Goal: Transaction & Acquisition: Book appointment/travel/reservation

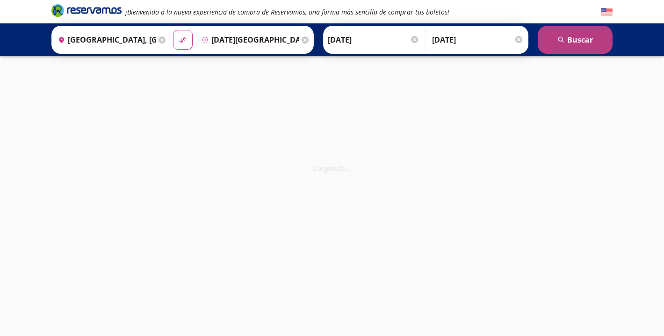
click at [571, 45] on button "search [GEOGRAPHIC_DATA]" at bounding box center [575, 40] width 75 height 28
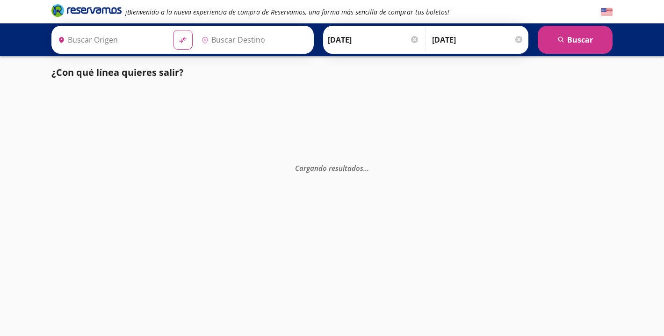
type input "[GEOGRAPHIC_DATA], [GEOGRAPHIC_DATA]"
type input "[DATE][GEOGRAPHIC_DATA][PERSON_NAME], [GEOGRAPHIC_DATA]"
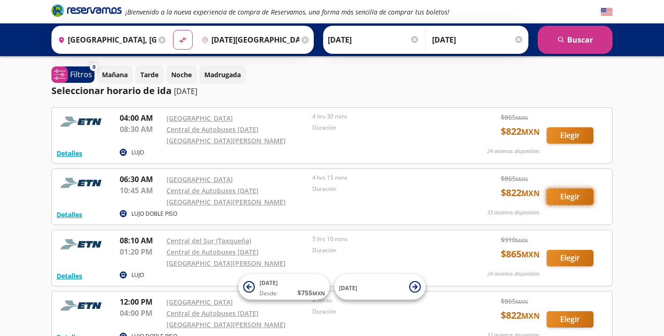
click at [576, 188] on button "Elegir" at bounding box center [570, 196] width 47 height 16
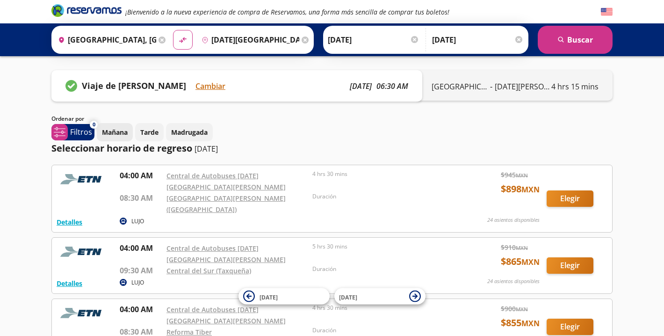
click at [117, 131] on p "Mañana" at bounding box center [115, 132] width 26 height 10
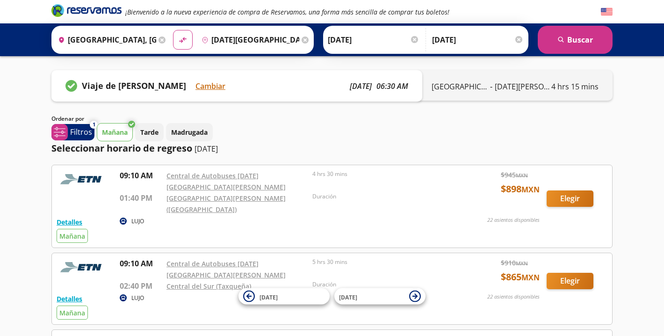
click at [202, 151] on p "[DATE]" at bounding box center [206, 148] width 23 height 11
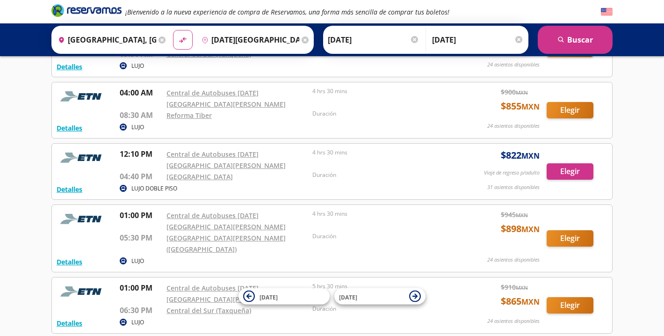
scroll to position [552, 0]
click at [563, 230] on button "Elegir" at bounding box center [570, 238] width 47 height 16
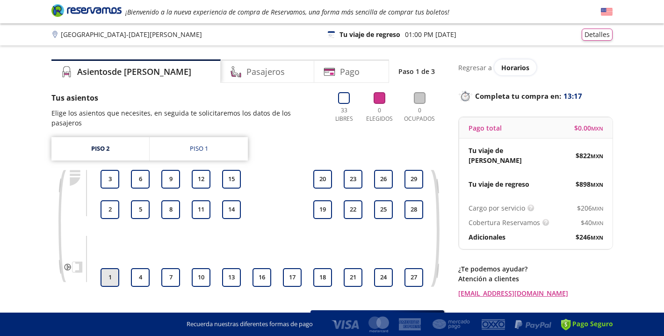
click at [113, 268] on button "1" at bounding box center [110, 277] width 19 height 19
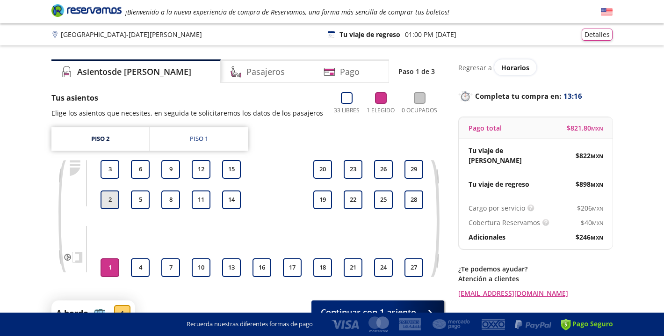
click at [110, 197] on button "2" at bounding box center [110, 199] width 19 height 19
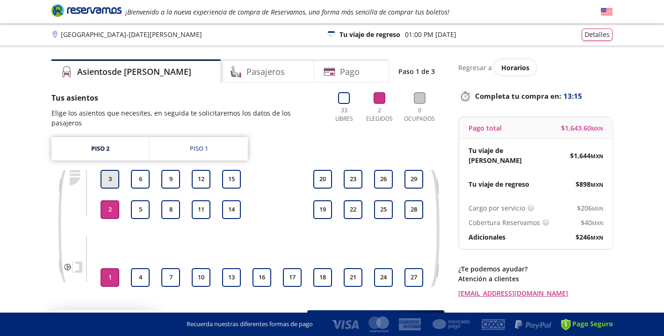
click at [112, 170] on button "3" at bounding box center [110, 179] width 19 height 19
click at [142, 268] on button "4" at bounding box center [140, 277] width 19 height 19
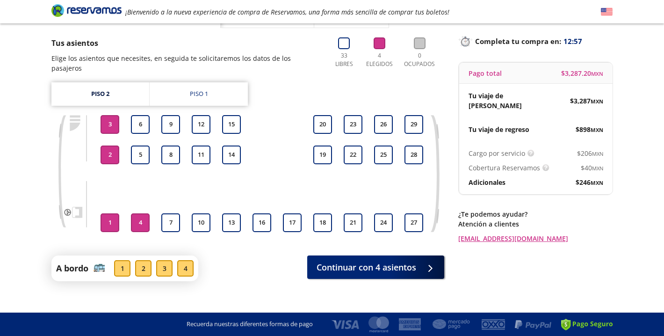
scroll to position [56, 0]
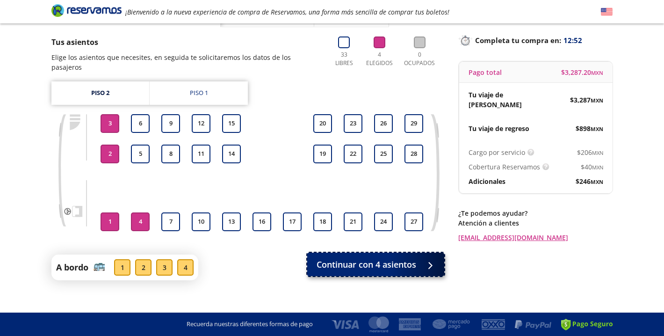
click at [347, 259] on span "Continuar con 4 asientos" at bounding box center [367, 264] width 100 height 13
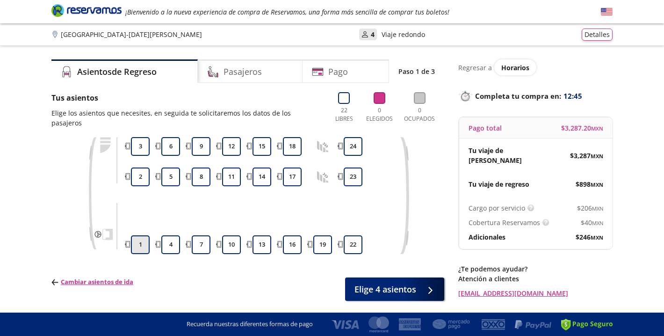
click at [137, 235] on button "1" at bounding box center [140, 244] width 19 height 19
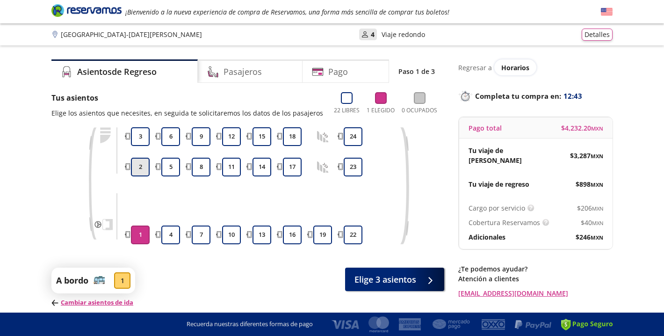
click at [141, 167] on button "2" at bounding box center [140, 167] width 19 height 19
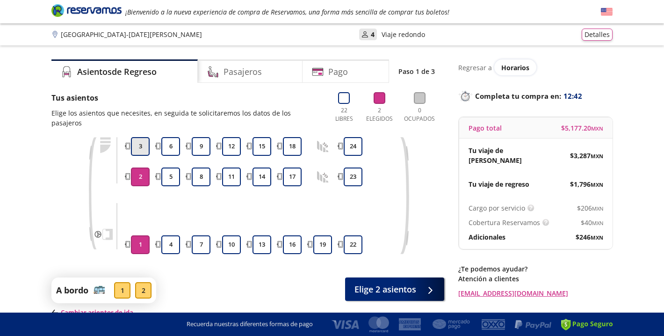
click at [142, 137] on button "3" at bounding box center [140, 146] width 19 height 19
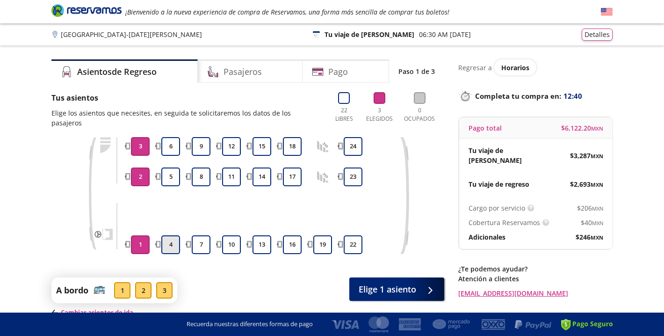
click at [172, 235] on button "4" at bounding box center [170, 244] width 19 height 19
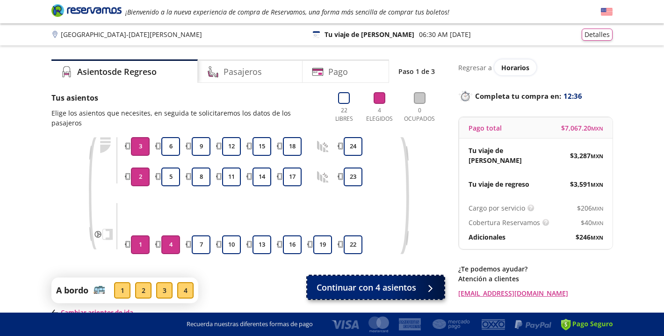
click at [370, 281] on span "Continuar con 4 asientos" at bounding box center [367, 287] width 100 height 13
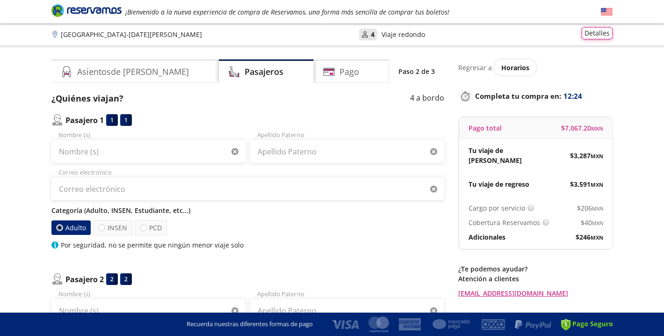
click at [607, 33] on button "Detalles" at bounding box center [597, 33] width 31 height 12
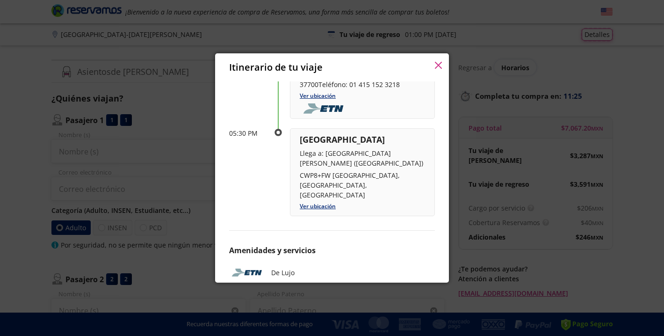
scroll to position [518, 0]
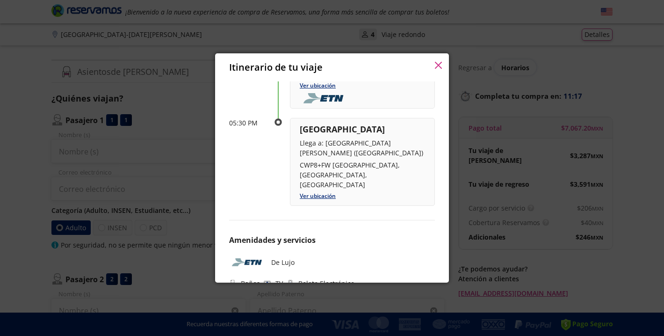
click at [438, 62] on icon "button" at bounding box center [438, 65] width 7 height 7
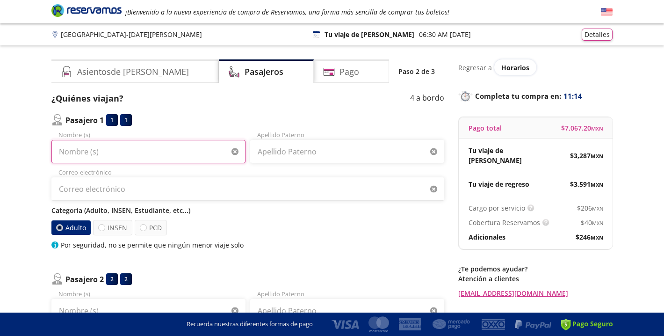
click at [146, 148] on input "Nombre (s)" at bounding box center [148, 151] width 194 height 23
click at [123, 149] on input "[PERSON_NAME]" at bounding box center [148, 151] width 194 height 23
click at [137, 151] on input "[PERSON_NAME]" at bounding box center [148, 151] width 194 height 23
type input "[PERSON_NAME]"
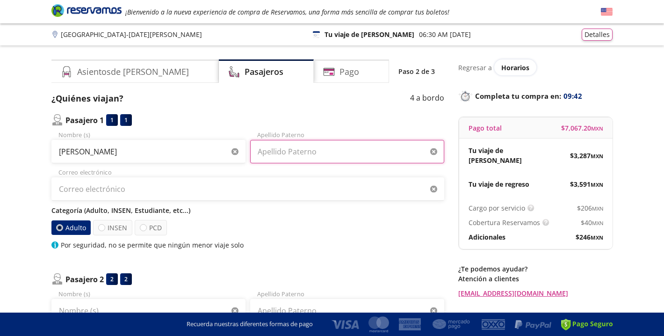
click at [282, 152] on input "Apellido Paterno" at bounding box center [347, 151] width 194 height 23
type input "[PERSON_NAME]"
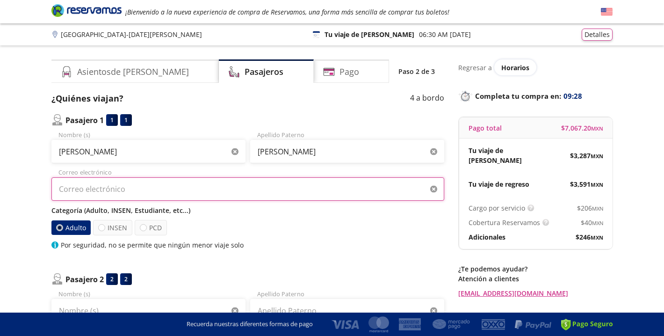
click at [132, 189] on input "Correo electrónico" at bounding box center [247, 188] width 393 height 23
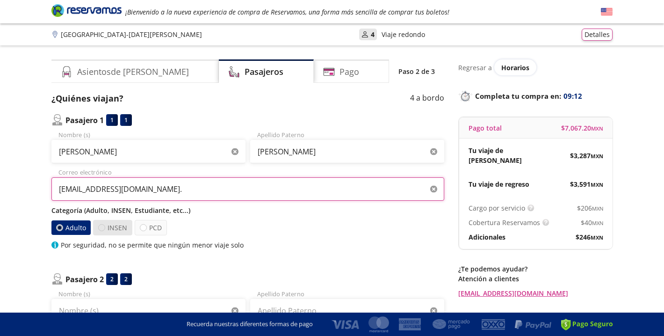
type input "[EMAIL_ADDRESS][DOMAIN_NAME]."
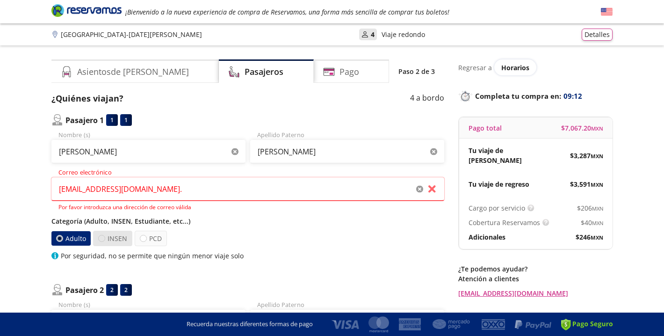
click at [99, 226] on div "Categoría (Adulto, INSEN, Estudiante, etc...) Adulto INSEN PCD Por seguridad, n…" at bounding box center [247, 238] width 393 height 44
click at [102, 235] on div at bounding box center [101, 238] width 7 height 7
click at [102, 235] on input "INSEN" at bounding box center [102, 238] width 6 height 6
radio input "true"
radio input "false"
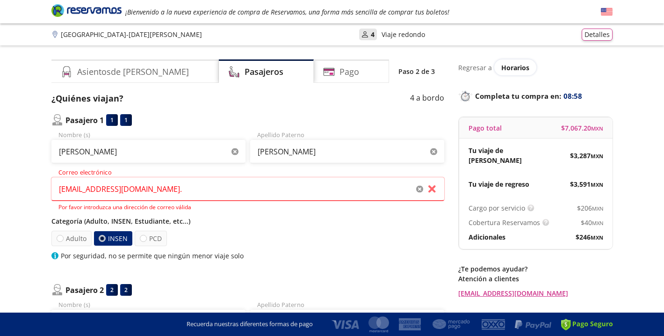
scroll to position [2, 0]
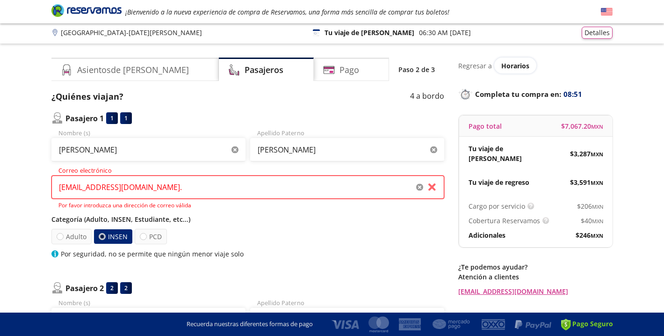
click at [158, 183] on input "[EMAIL_ADDRESS][DOMAIN_NAME]." at bounding box center [247, 186] width 393 height 23
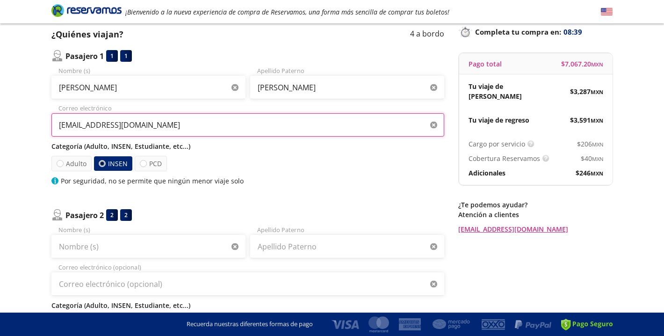
scroll to position [70, 0]
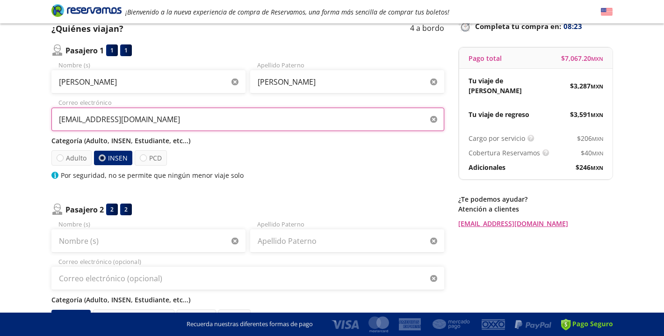
type input "[EMAIL_ADDRESS][DOMAIN_NAME]"
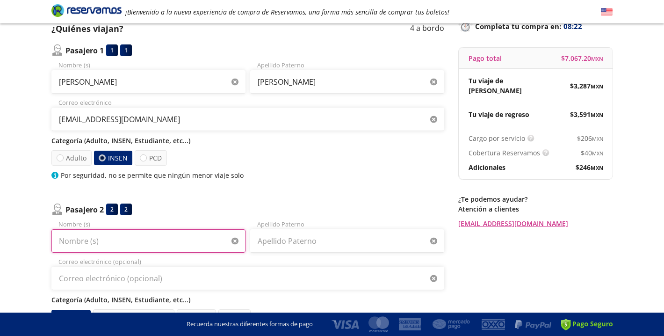
click at [197, 235] on input "Nombre (s)" at bounding box center [148, 240] width 194 height 23
click at [197, 235] on input "Ma [PERSON_NAME] sALMN" at bounding box center [148, 240] width 194 height 23
click at [160, 236] on input "Ma [PERSON_NAME] sALMN" at bounding box center [148, 240] width 194 height 23
type input "[PERSON_NAME]"
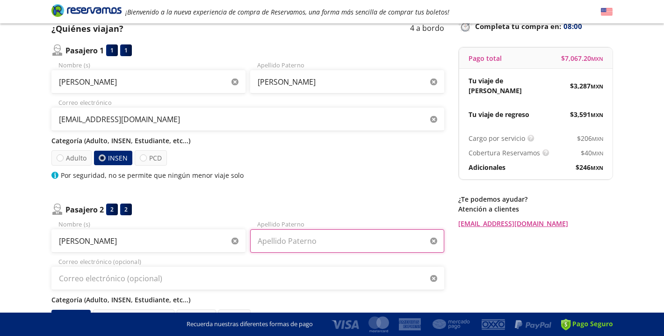
click at [302, 239] on input "Apellido Paterno" at bounding box center [347, 240] width 194 height 23
type input "[PERSON_NAME] Salmón"
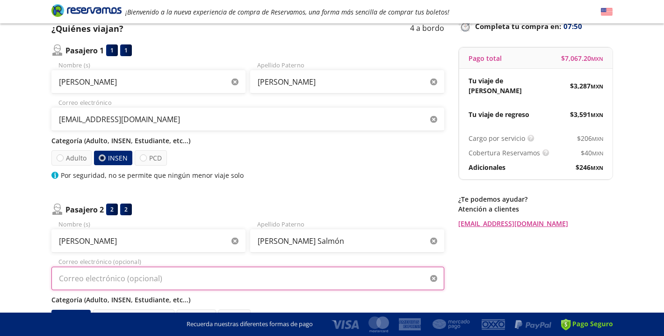
click at [189, 276] on input "Correo electrónico (opcional)" at bounding box center [247, 278] width 393 height 23
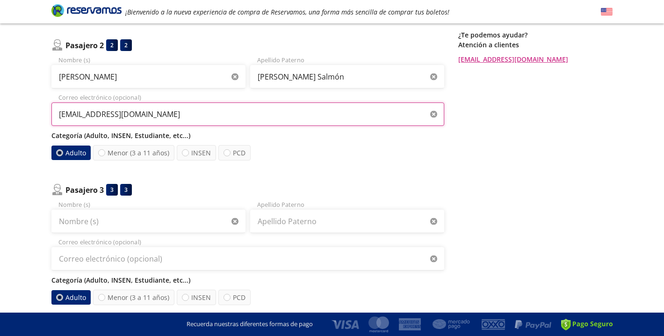
scroll to position [234, 0]
type input "[EMAIL_ADDRESS][DOMAIN_NAME]"
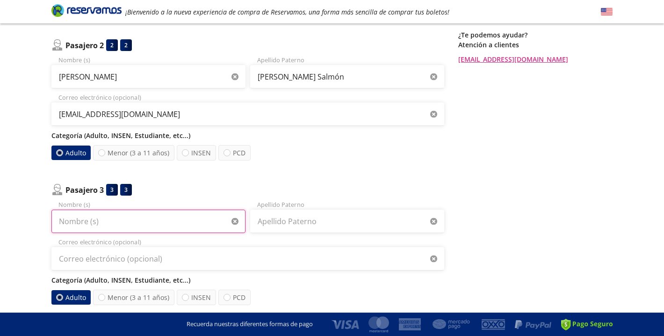
click at [186, 220] on input "Nombre (s)" at bounding box center [148, 221] width 194 height 23
type input "Soledad"
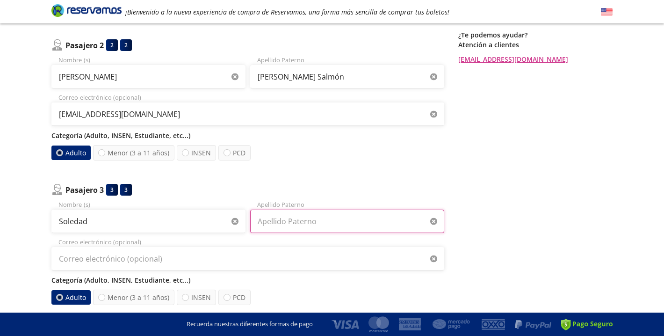
click at [276, 211] on input "Apellido Paterno" at bounding box center [347, 221] width 194 height 23
type input "[PERSON_NAME]"
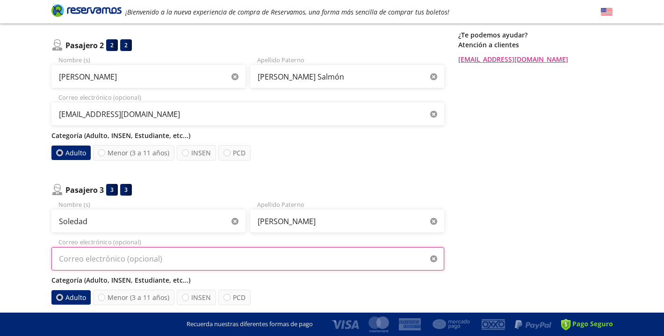
click at [197, 260] on input "Correo electrónico (opcional)" at bounding box center [247, 258] width 393 height 23
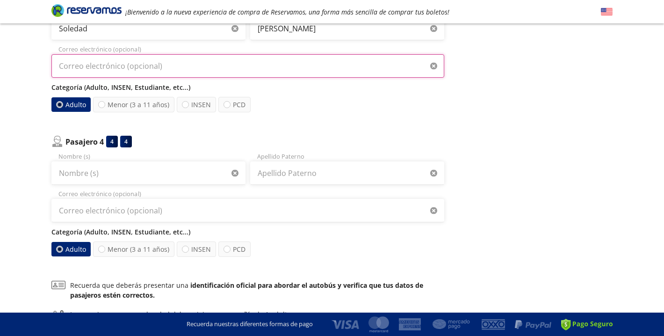
scroll to position [428, 0]
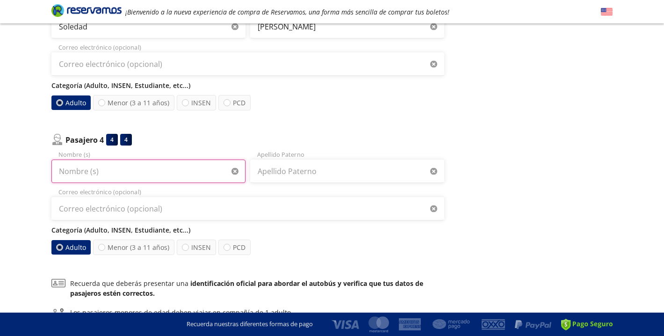
click at [112, 168] on input "Nombre (s)" at bounding box center [148, 170] width 194 height 23
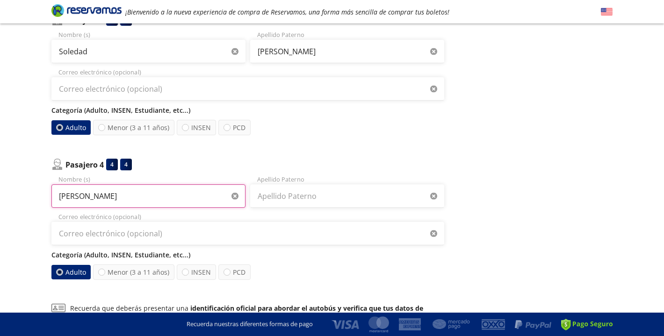
scroll to position [403, 0]
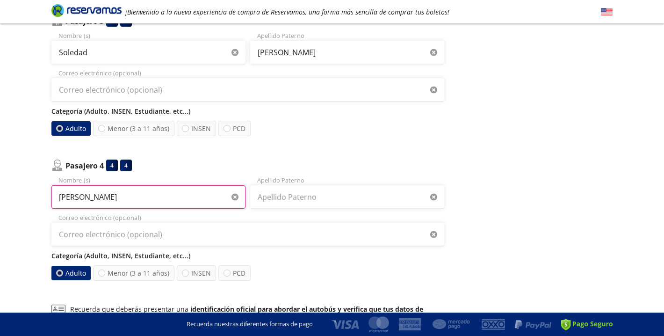
type input "[PERSON_NAME]"
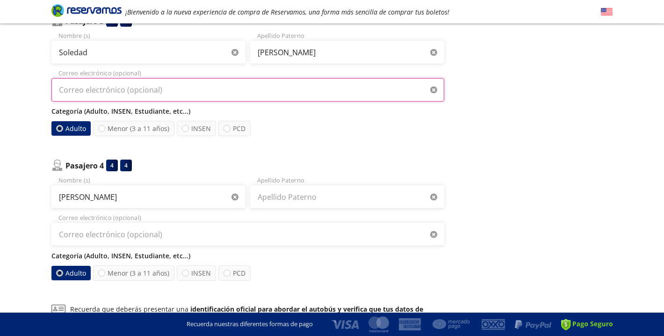
click at [129, 87] on input "Correo electrónico (opcional)" at bounding box center [247, 89] width 393 height 23
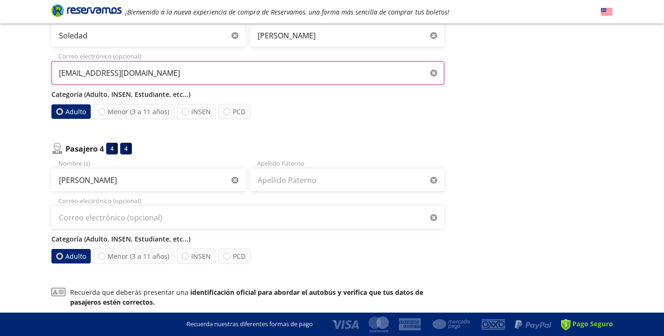
scroll to position [426, 0]
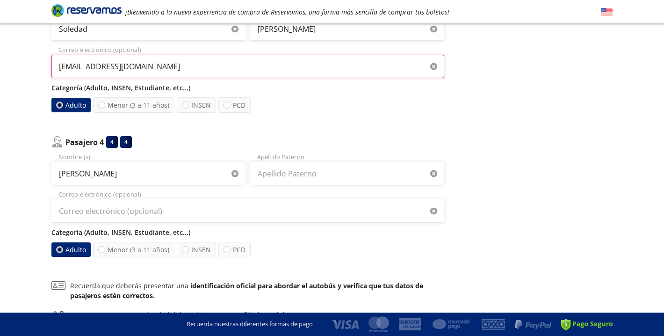
type input "[EMAIL_ADDRESS][DOMAIN_NAME]"
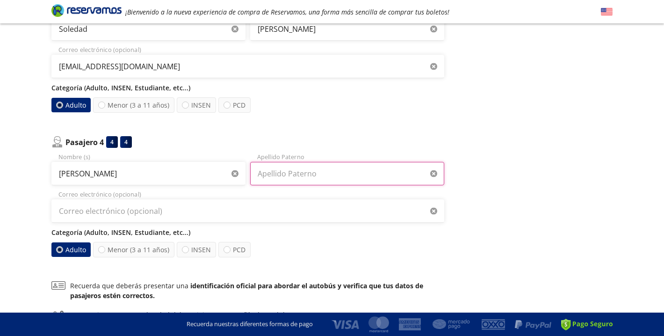
click at [275, 171] on input "Apellido Paterno" at bounding box center [347, 173] width 194 height 23
type input "[PERSON_NAME]"
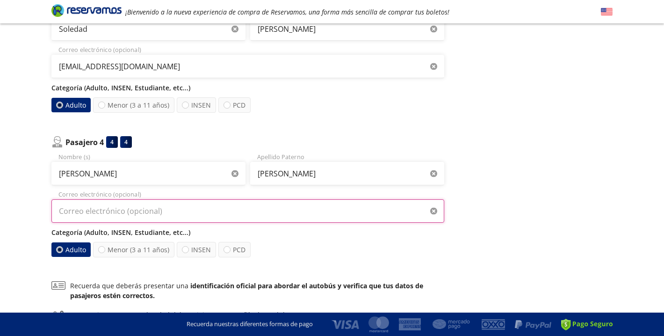
click at [238, 207] on input "Correo electrónico (opcional)" at bounding box center [247, 210] width 393 height 23
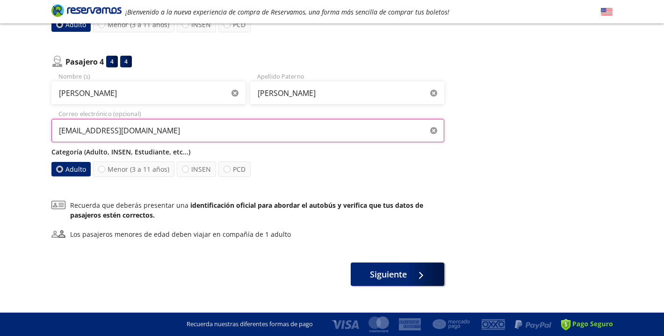
scroll to position [522, 0]
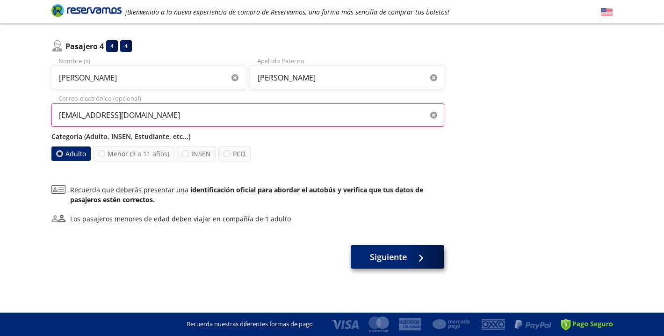
type input "[EMAIL_ADDRESS][DOMAIN_NAME]"
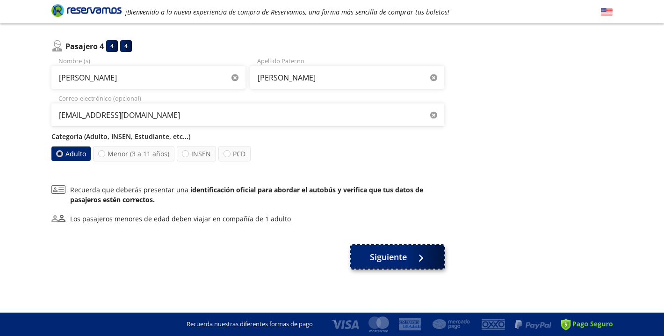
click at [378, 261] on span "Siguiente" at bounding box center [388, 257] width 37 height 13
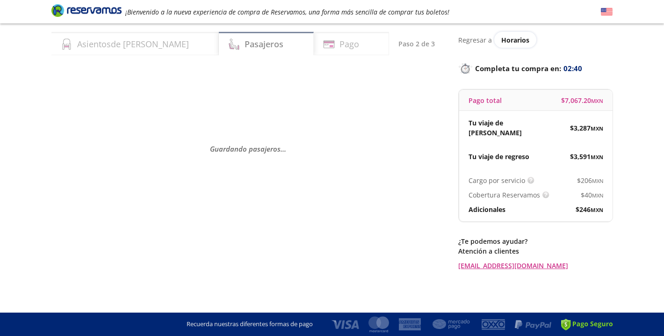
scroll to position [0, 0]
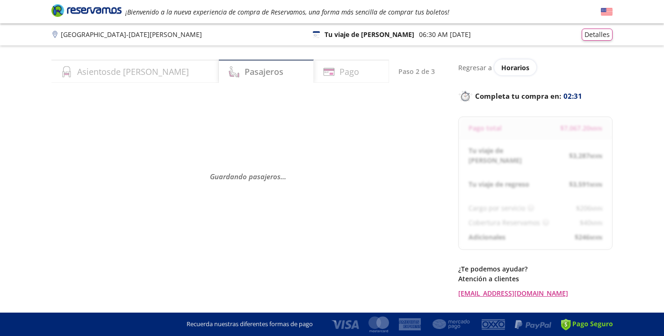
click at [340, 72] on h4 "Pago" at bounding box center [350, 71] width 20 height 13
click at [343, 71] on div "Pago" at bounding box center [351, 70] width 75 height 23
select select "MX"
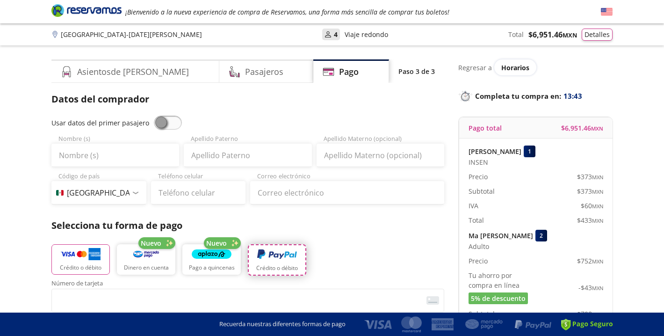
click at [275, 261] on button "Crédito o débito" at bounding box center [277, 259] width 58 height 31
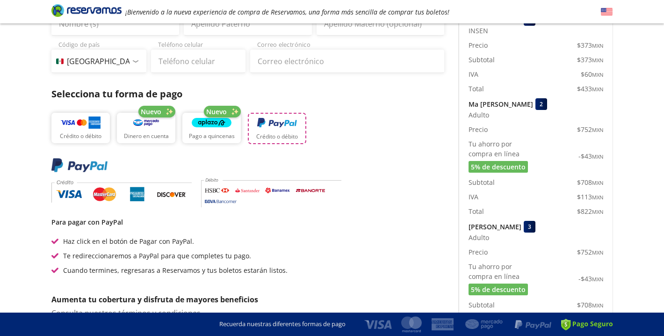
scroll to position [133, 0]
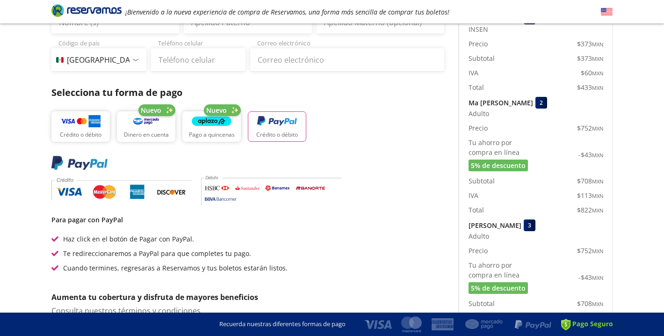
click at [74, 192] on icon at bounding box center [121, 189] width 140 height 33
click at [81, 163] on icon at bounding box center [79, 163] width 56 height 14
click at [285, 131] on p "Crédito o débito" at bounding box center [277, 135] width 42 height 8
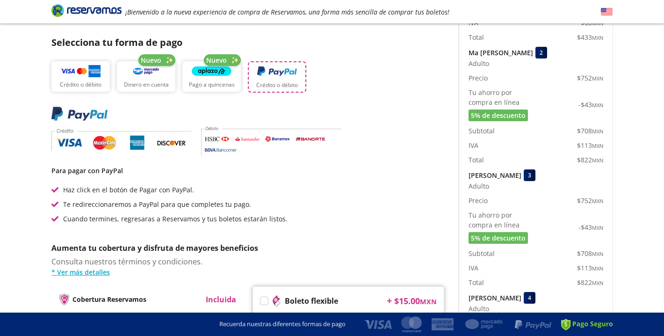
scroll to position [185, 0]
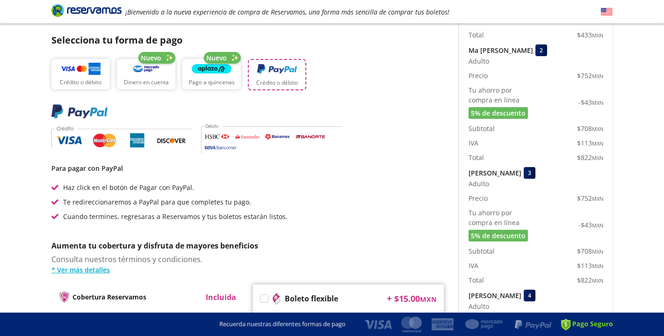
click at [285, 80] on p "Crédito o débito" at bounding box center [277, 83] width 42 height 8
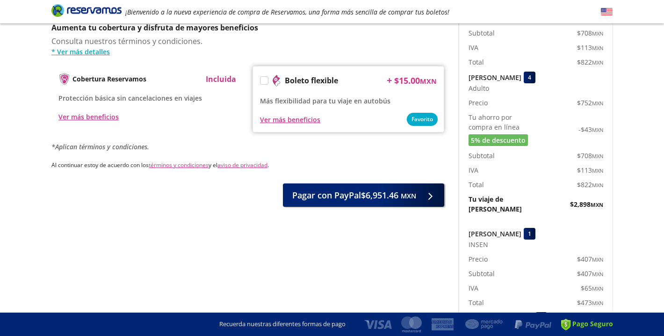
scroll to position [406, 0]
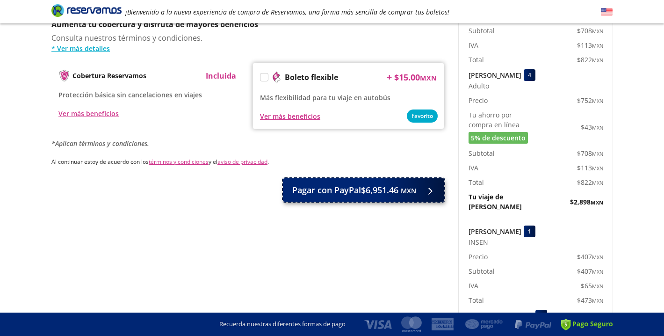
click at [443, 190] on button "Pagar con PayPal $6,951.46 MXN" at bounding box center [363, 189] width 161 height 23
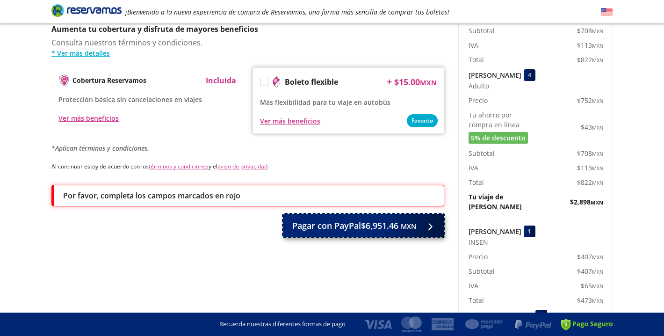
scroll to position [590, 0]
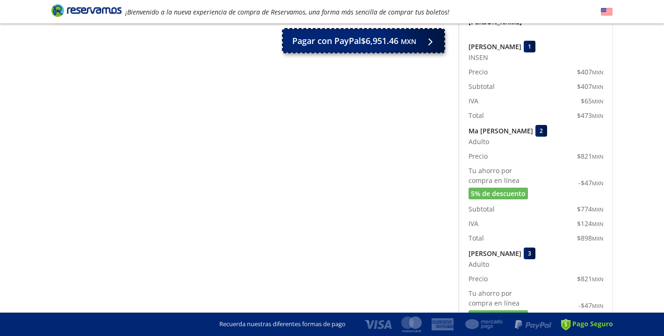
click at [429, 41] on div at bounding box center [429, 41] width 0 height 0
click at [384, 40] on span "Pagar con PayPal $6,951.46 MXN" at bounding box center [354, 41] width 124 height 13
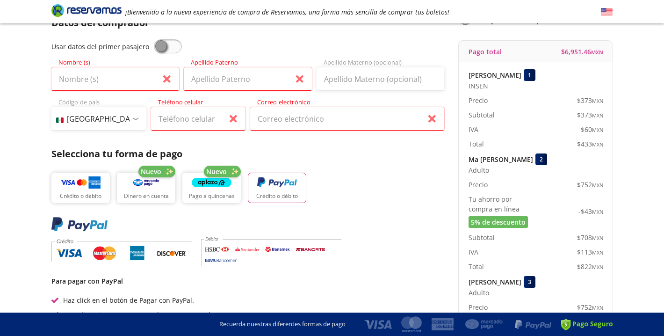
scroll to position [0, 0]
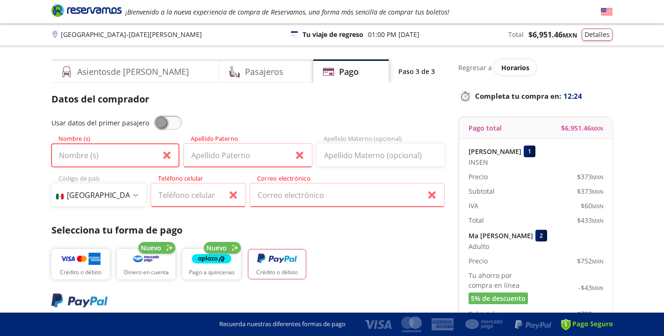
click at [117, 150] on input "Nombre (s)" at bounding box center [115, 155] width 128 height 23
type input "[PERSON_NAME]"
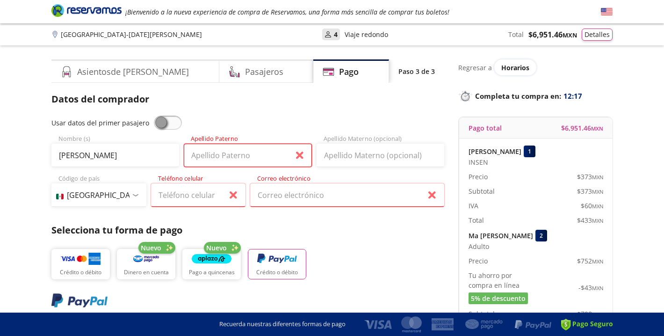
click at [203, 152] on input "Apellido Paterno" at bounding box center [248, 155] width 128 height 23
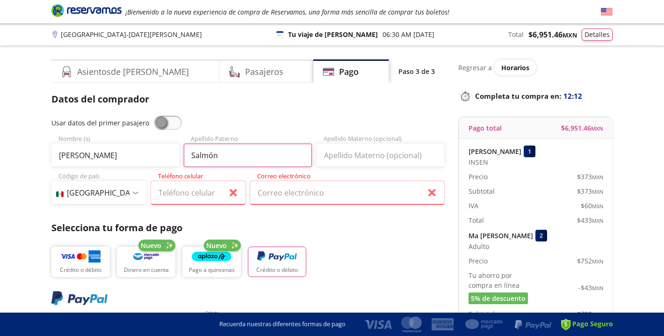
type input "Salmón"
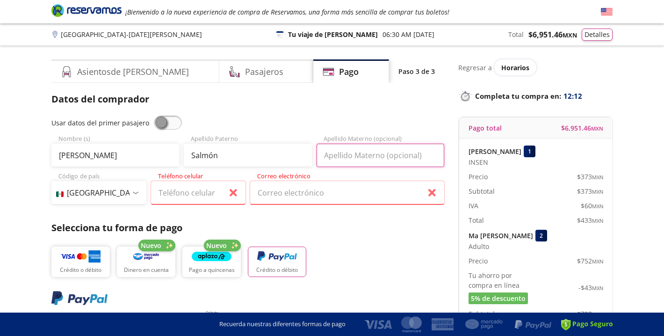
click at [345, 149] on input "Apellido Materno (opcional)" at bounding box center [381, 155] width 128 height 23
type input "[PERSON_NAME]"
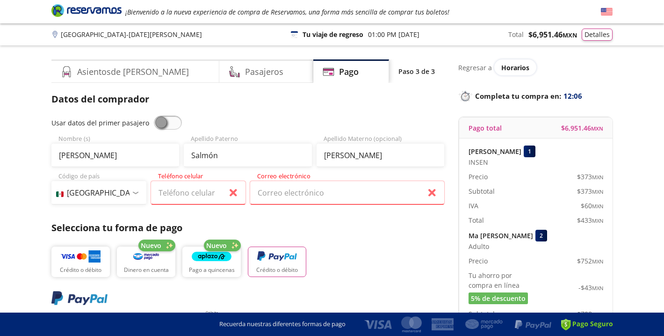
click at [135, 191] on div at bounding box center [135, 192] width 7 height 3
click at [136, 191] on div at bounding box center [135, 192] width 7 height 3
click at [135, 192] on div at bounding box center [135, 192] width 7 height 3
click at [134, 188] on div "Código de país [GEOGRAPHIC_DATA] +1 [GEOGRAPHIC_DATA] +52 [GEOGRAPHIC_DATA] +57…" at bounding box center [98, 192] width 95 height 23
click at [134, 188] on select "Código de país [GEOGRAPHIC_DATA] +1 [GEOGRAPHIC_DATA] +52 [GEOGRAPHIC_DATA] +57…" at bounding box center [98, 192] width 95 height 23
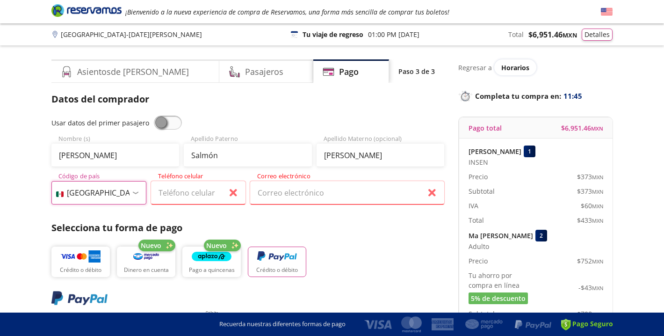
select select "CR"
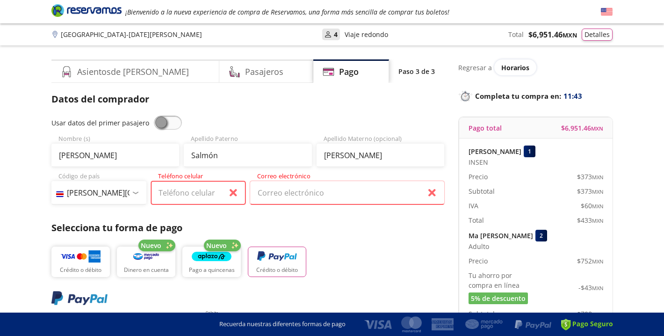
click at [181, 194] on input "Teléfono celular" at bounding box center [198, 192] width 95 height 23
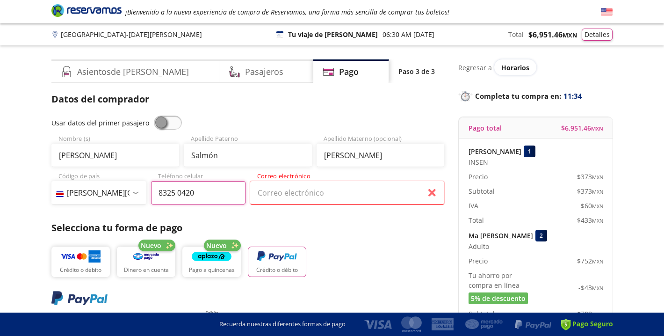
type input "8325 0420"
click at [289, 189] on input "Correo electrónico" at bounding box center [347, 192] width 194 height 23
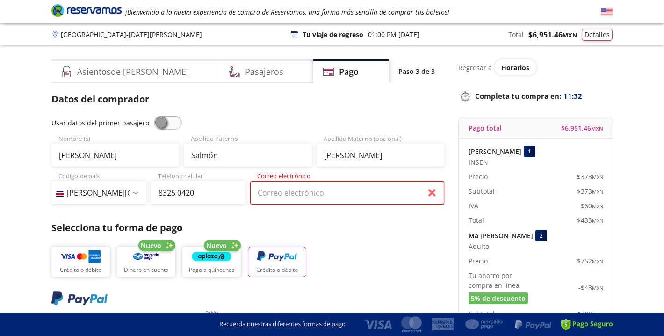
type input "[EMAIL_ADDRESS][DOMAIN_NAME]"
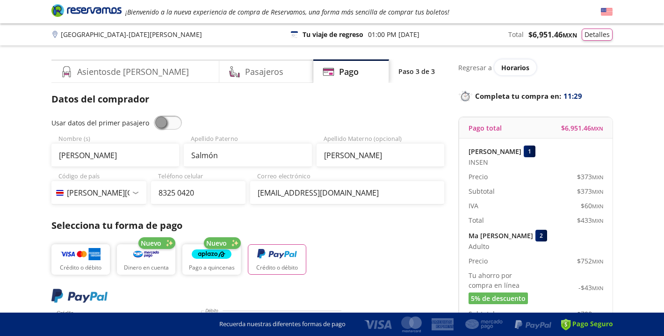
click at [335, 217] on div "Datos del comprador Usar datos del primer pasajero [PERSON_NAME] Nombre (s) [PE…" at bounding box center [247, 253] width 393 height 323
click at [273, 256] on img "button" at bounding box center [277, 254] width 40 height 14
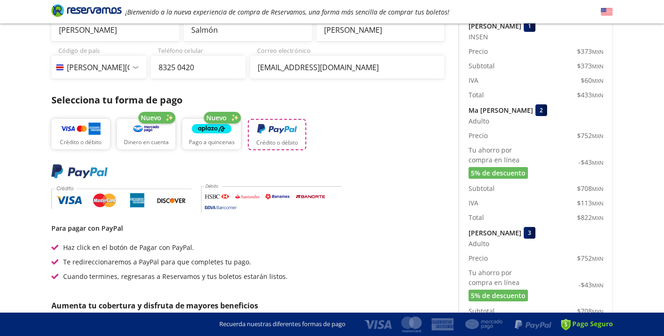
scroll to position [126, 0]
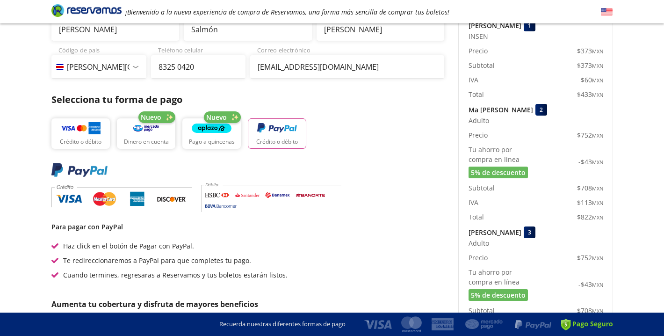
click at [64, 198] on icon at bounding box center [121, 196] width 140 height 33
click at [223, 212] on div "Para pagar con PayPal Haz click en el botón de Pagar con PayPal. Te redireccion…" at bounding box center [247, 221] width 393 height 117
click at [226, 205] on icon at bounding box center [271, 196] width 140 height 33
click at [82, 169] on icon at bounding box center [79, 169] width 56 height 14
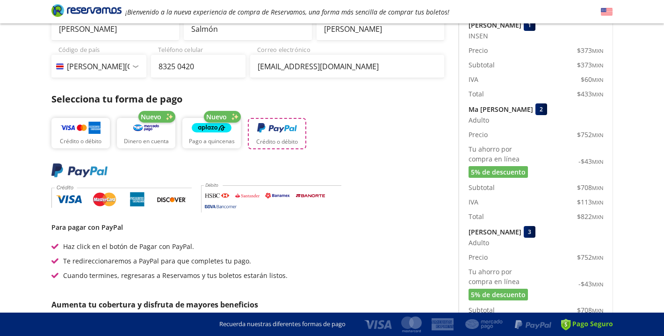
click at [282, 125] on img "button" at bounding box center [277, 128] width 40 height 14
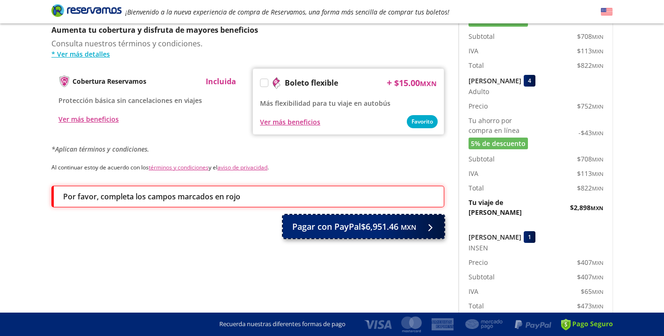
scroll to position [399, 0]
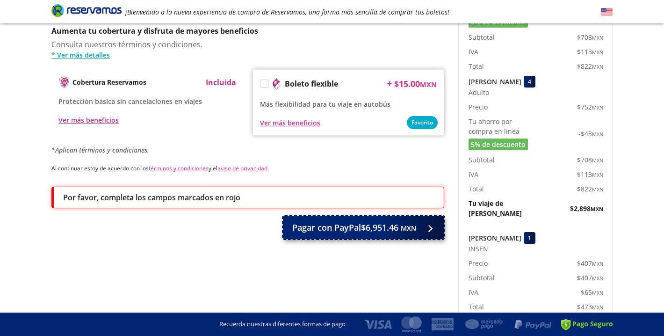
click at [358, 232] on span "Pagar con PayPal $6,951.46 MXN" at bounding box center [354, 227] width 124 height 13
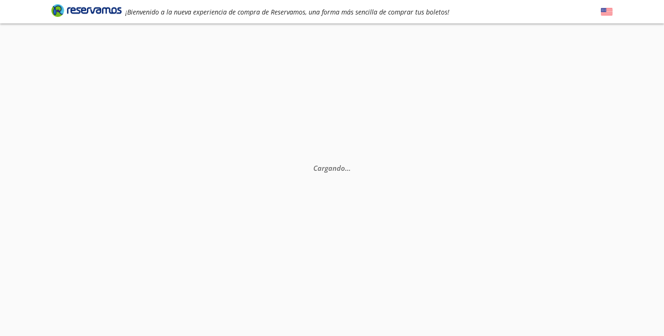
scroll to position [18, 0]
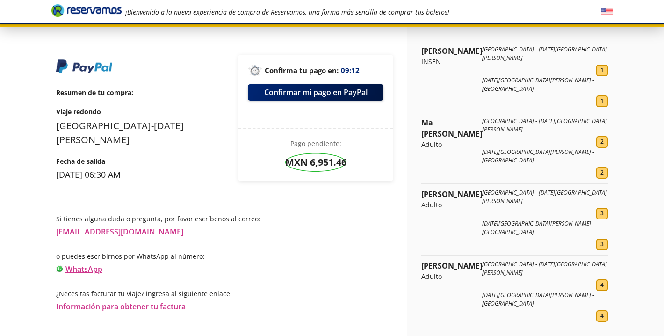
scroll to position [51, 0]
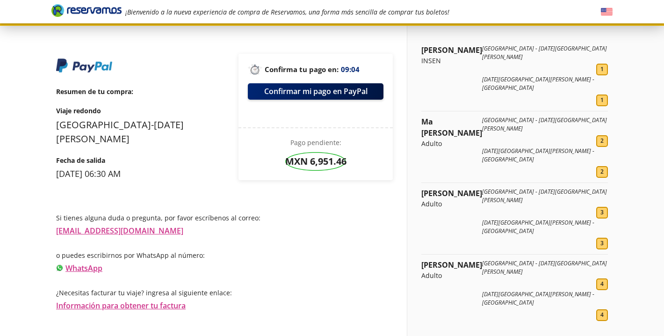
click at [523, 78] on p "[DATE][GEOGRAPHIC_DATA][PERSON_NAME] - [GEOGRAPHIC_DATA]" at bounding box center [545, 83] width 126 height 17
click at [600, 96] on div "1" at bounding box center [602, 100] width 12 height 12
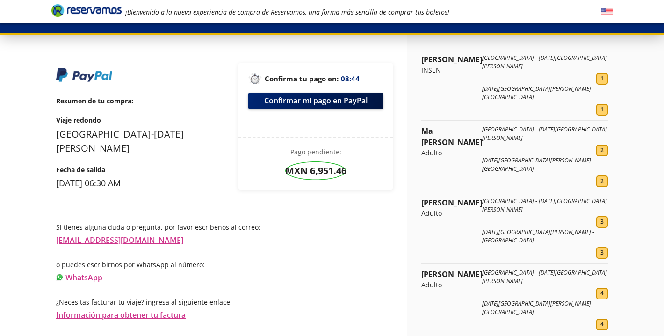
scroll to position [0, 0]
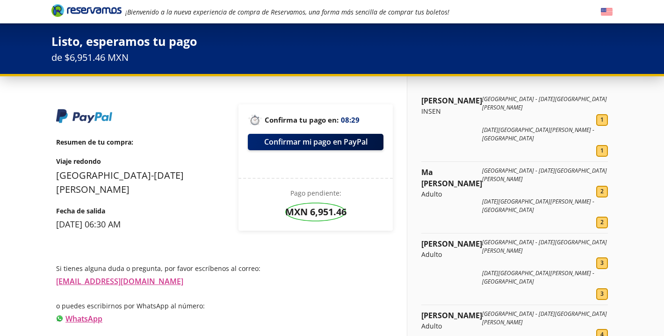
click at [518, 132] on p "San Miguel de Allende - Ciudad de México" at bounding box center [545, 134] width 126 height 17
click at [516, 127] on p "San Miguel de Allende - Ciudad de México" at bounding box center [545, 134] width 126 height 17
click at [514, 140] on p "San Miguel de Allende - Ciudad de México" at bounding box center [545, 134] width 126 height 17
click at [599, 149] on div "1" at bounding box center [602, 151] width 12 height 12
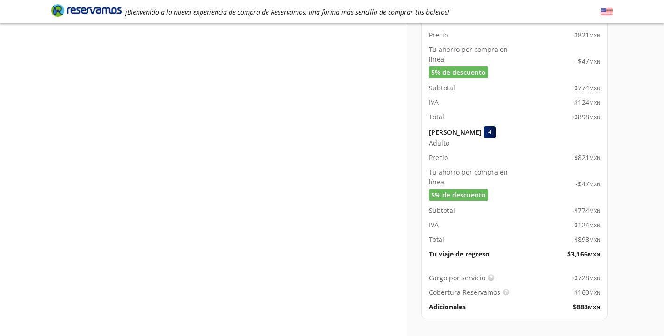
scroll to position [1135, 0]
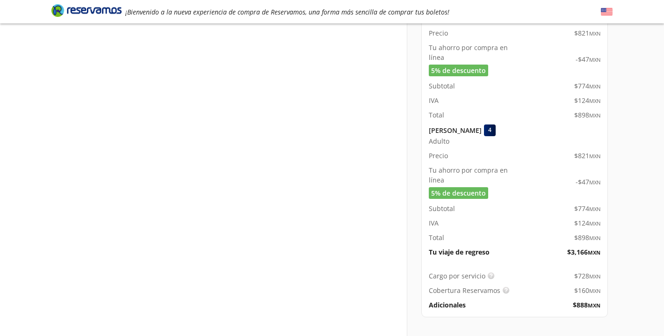
click at [480, 247] on p "Tu viaje de regreso" at bounding box center [459, 252] width 61 height 10
click at [571, 247] on span "$ 3,166 MXN" at bounding box center [583, 252] width 33 height 10
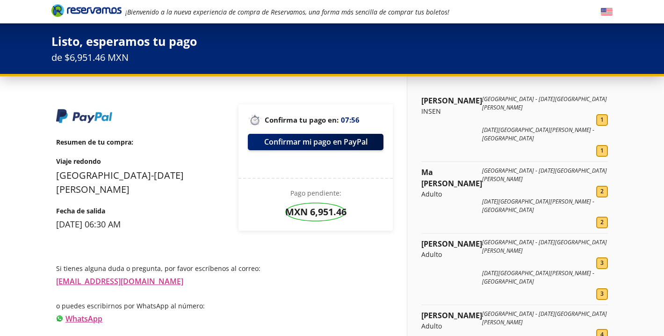
scroll to position [0, 0]
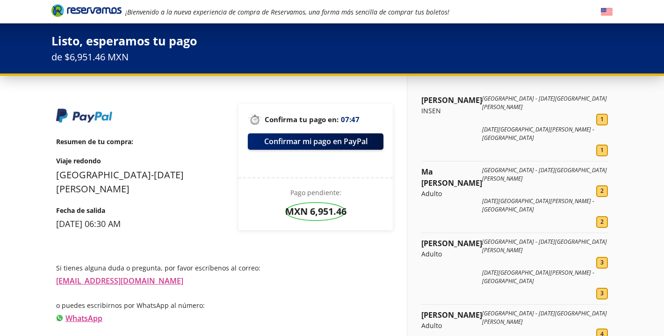
click at [94, 160] on p "Viaje redondo" at bounding box center [140, 161] width 168 height 10
click at [131, 139] on p "Resumen de tu compra :" at bounding box center [140, 142] width 168 height 10
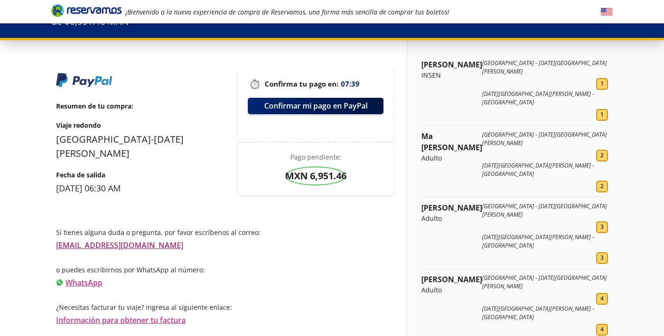
scroll to position [37, 0]
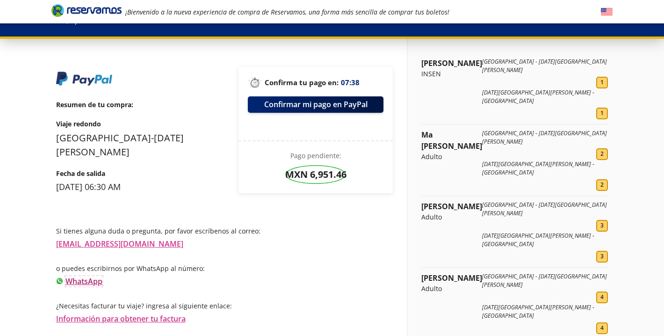
click at [89, 279] on link "WhatsApp" at bounding box center [83, 281] width 37 height 10
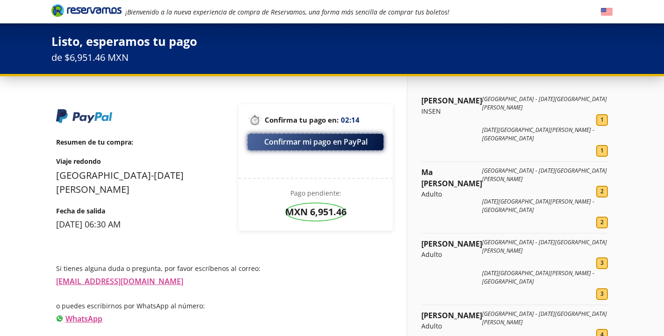
click at [309, 144] on button "Confirmar mi pago en PayPal" at bounding box center [316, 142] width 136 height 16
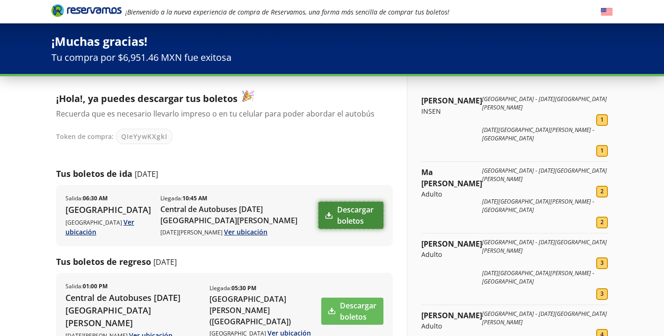
click at [337, 215] on link "Descargar boletos" at bounding box center [350, 215] width 65 height 27
